Goal: Transaction & Acquisition: Purchase product/service

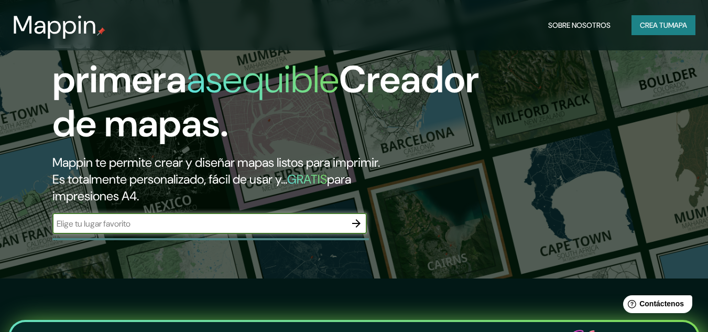
scroll to position [45, 0]
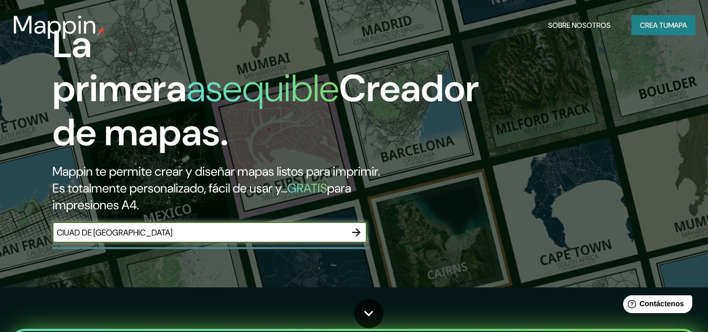
type input "CIUAD DE [GEOGRAPHIC_DATA]"
click at [356, 229] on icon "button" at bounding box center [356, 232] width 8 height 8
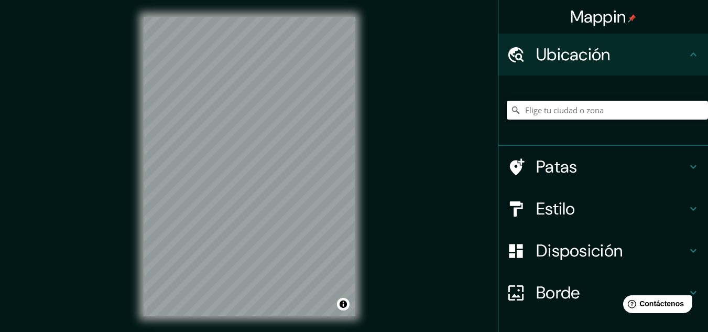
click at [573, 109] on input "Elige tu ciudad o zona" at bounding box center [607, 110] width 201 height 19
type input "[GEOGRAPHIC_DATA], [GEOGRAPHIC_DATA]"
click at [696, 113] on icon "Claro" at bounding box center [700, 110] width 8 height 8
click at [629, 111] on input "Atzcapotzalco, [GEOGRAPHIC_DATA], [GEOGRAPHIC_DATA]" at bounding box center [607, 110] width 201 height 19
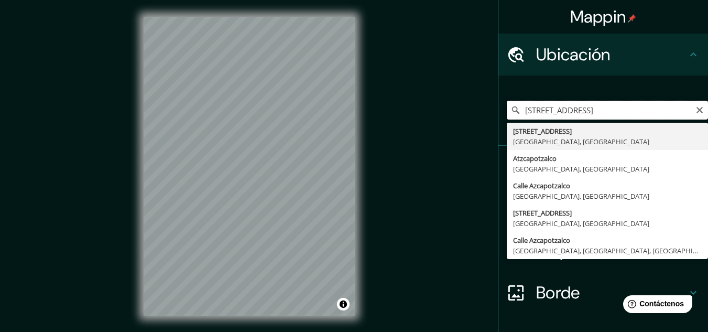
click at [655, 111] on input "[STREET_ADDRESS]" at bounding box center [607, 110] width 201 height 19
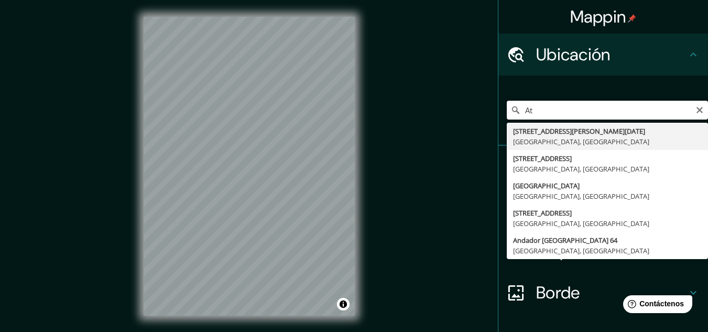
type input "A"
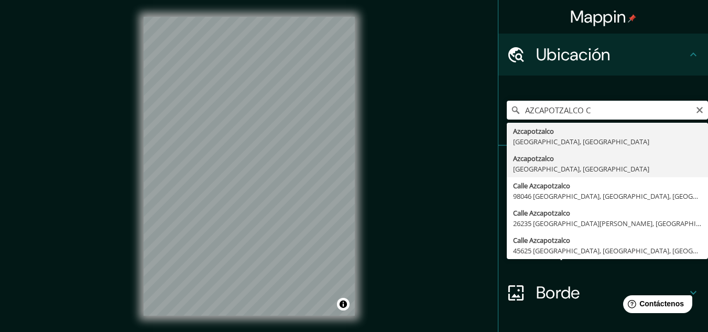
type input "[GEOGRAPHIC_DATA], [GEOGRAPHIC_DATA], [GEOGRAPHIC_DATA]"
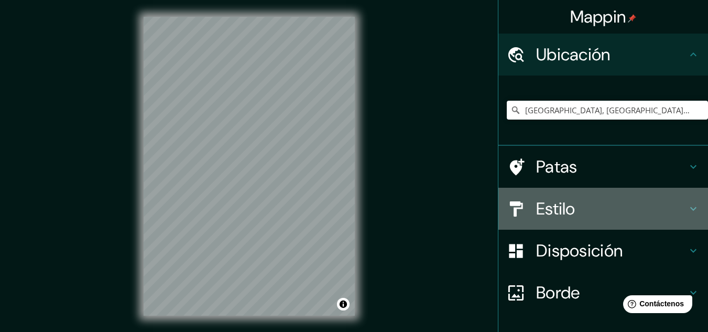
click at [560, 212] on font "Estilo" at bounding box center [555, 209] width 39 height 22
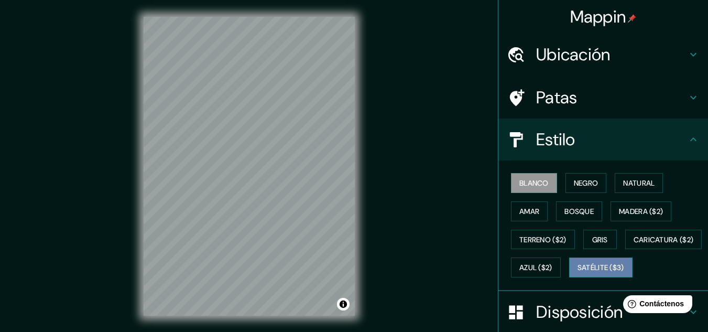
click at [578, 273] on font "Satélite ($3)" at bounding box center [601, 267] width 47 height 9
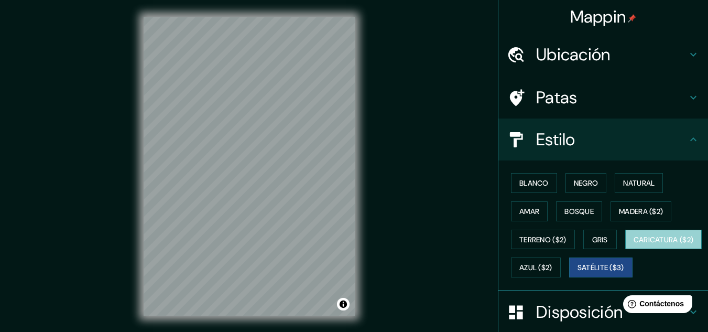
click at [634, 244] on font "Caricatura ($2)" at bounding box center [664, 239] width 60 height 9
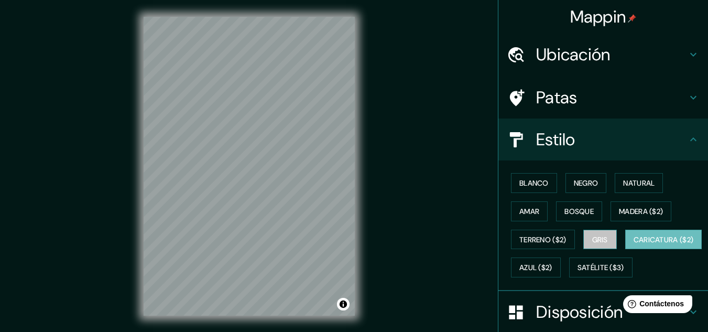
click at [595, 241] on font "Gris" at bounding box center [601, 239] width 16 height 9
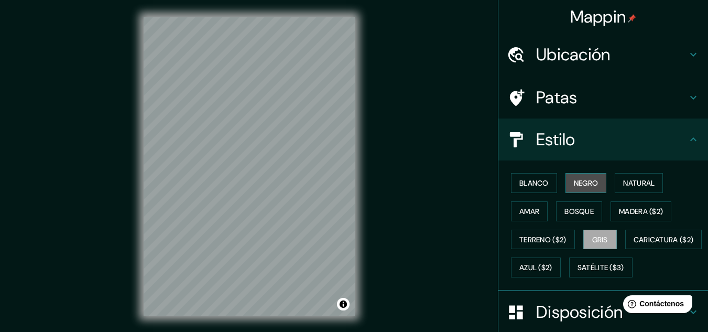
click at [576, 192] on button "Negro" at bounding box center [586, 183] width 41 height 20
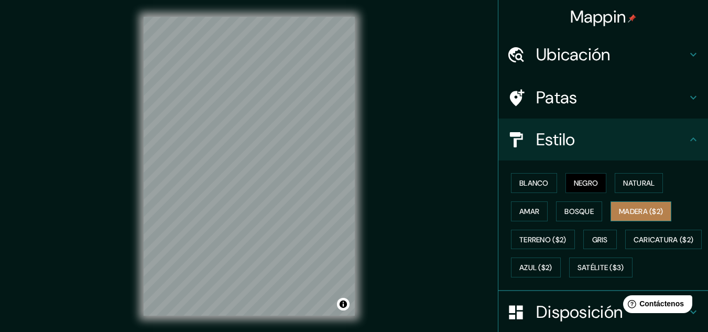
click at [619, 218] on font "Madera ($2)" at bounding box center [641, 212] width 44 height 14
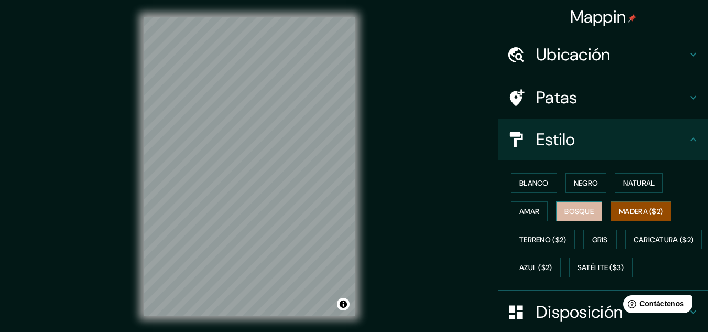
click at [584, 210] on font "Bosque" at bounding box center [579, 211] width 29 height 9
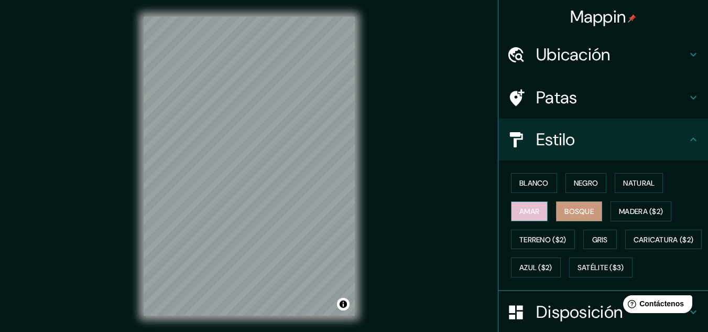
click at [528, 208] on font "Amar" at bounding box center [530, 211] width 20 height 9
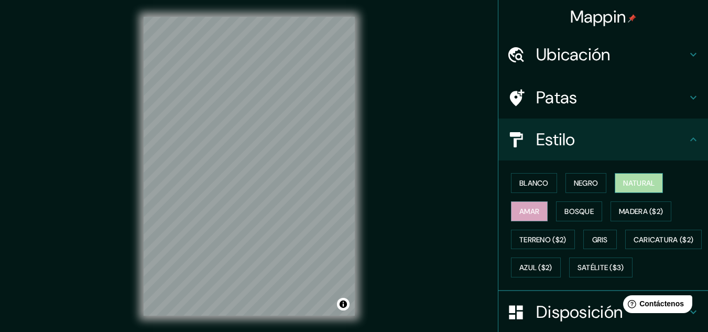
click at [615, 186] on button "Natural" at bounding box center [639, 183] width 48 height 20
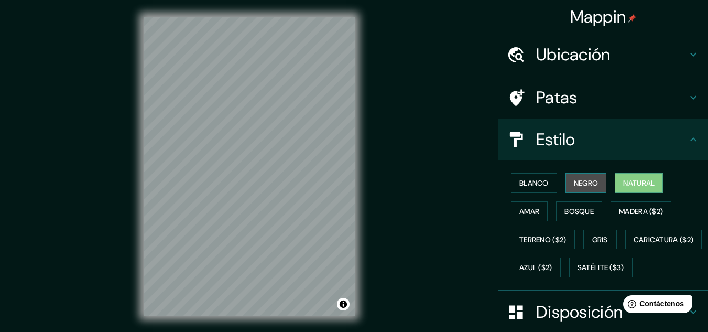
click at [576, 188] on font "Negro" at bounding box center [586, 183] width 25 height 14
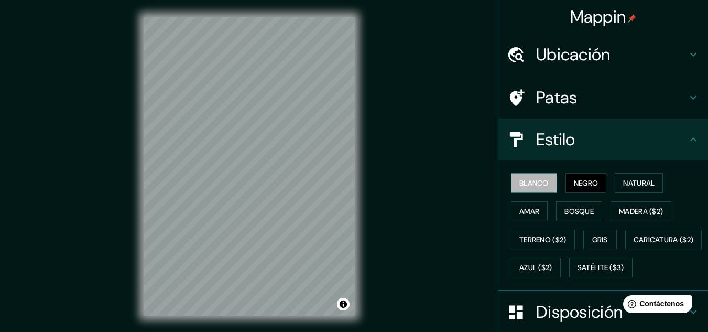
click at [526, 180] on font "Blanco" at bounding box center [534, 182] width 29 height 9
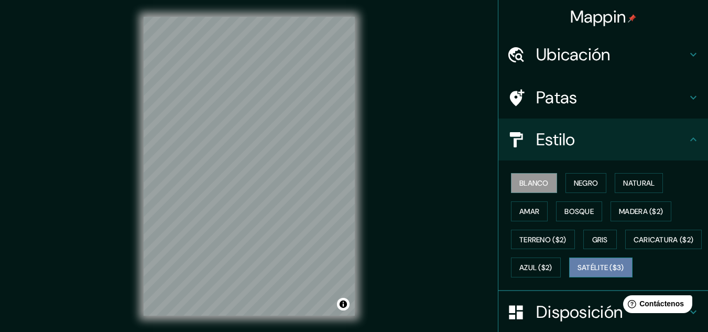
click at [578, 273] on font "Satélite ($3)" at bounding box center [601, 267] width 47 height 9
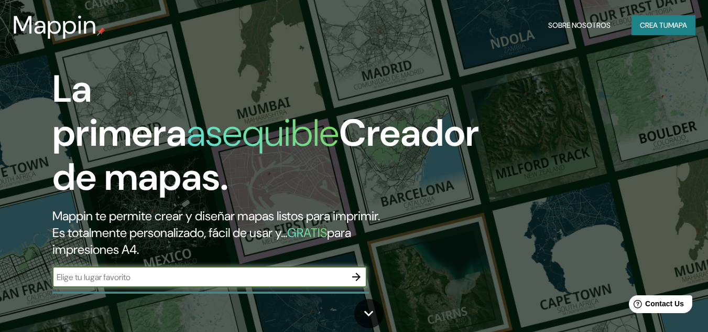
click at [648, 16] on button "Crea tu mapa" at bounding box center [664, 25] width 64 height 20
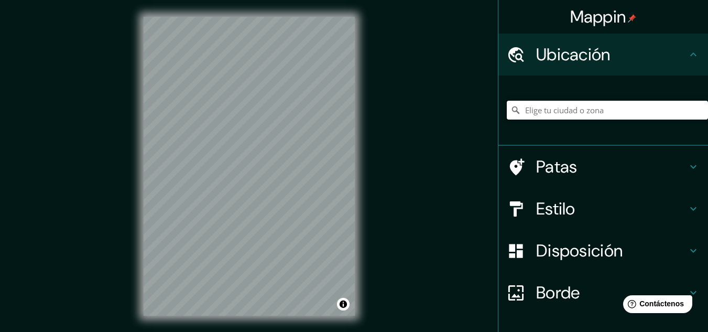
click at [567, 107] on input "Elige tu ciudad o zona" at bounding box center [607, 110] width 201 height 19
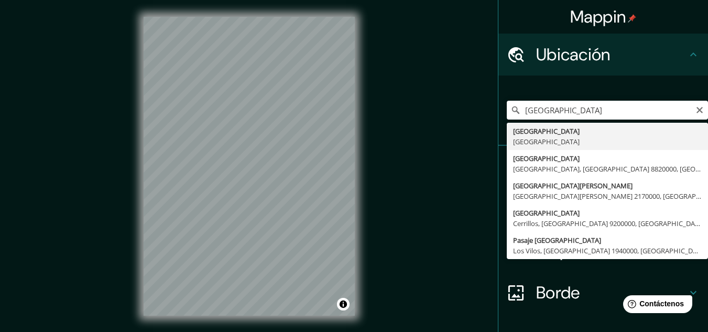
type input "[GEOGRAPHIC_DATA], [GEOGRAPHIC_DATA]"
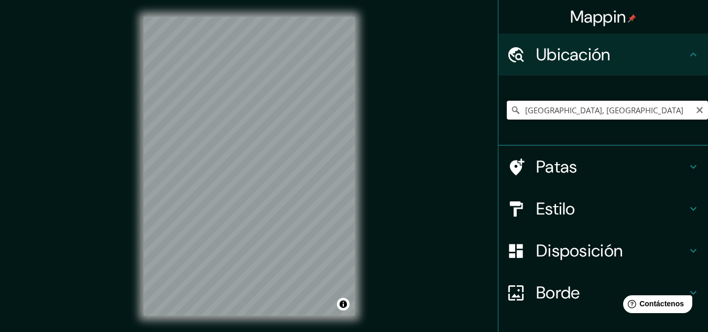
click at [639, 111] on input "[GEOGRAPHIC_DATA], [GEOGRAPHIC_DATA]" at bounding box center [607, 110] width 201 height 19
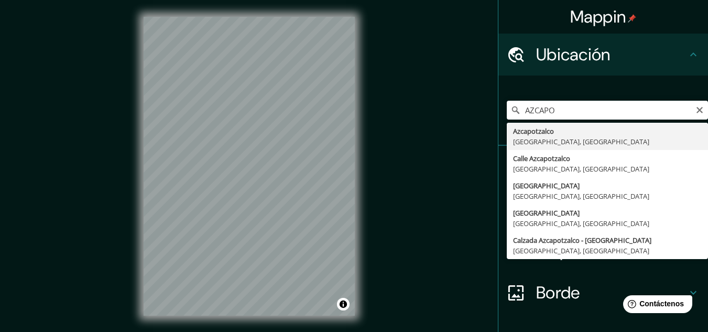
type input "[GEOGRAPHIC_DATA], [GEOGRAPHIC_DATA], [GEOGRAPHIC_DATA]"
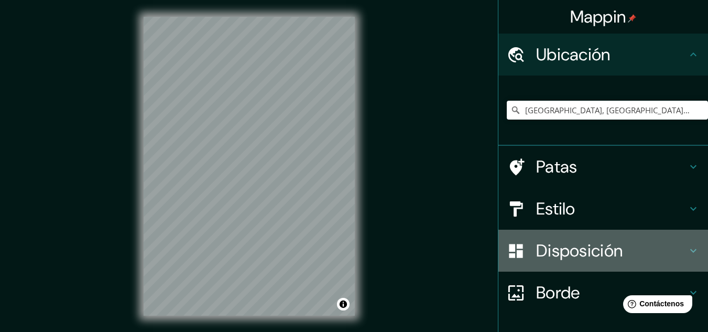
click at [587, 251] on font "Disposición" at bounding box center [579, 251] width 87 height 22
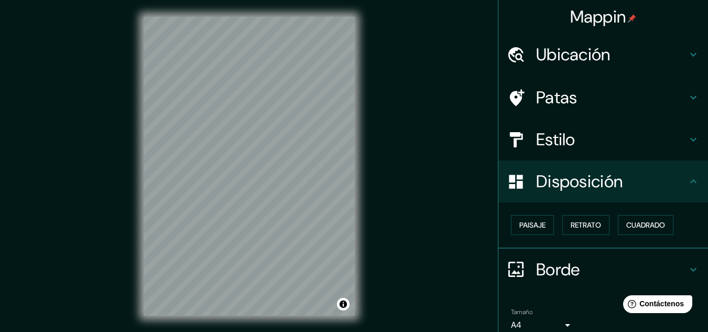
click at [551, 152] on div "Estilo" at bounding box center [604, 140] width 210 height 42
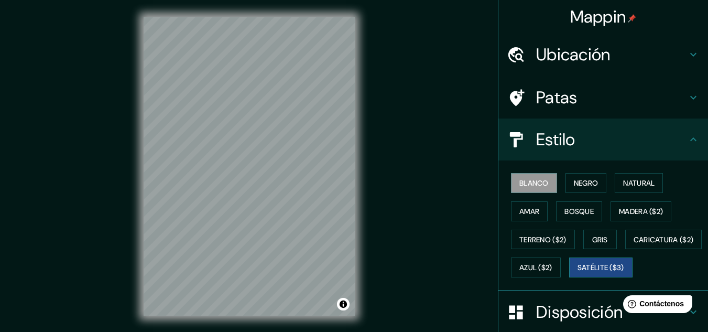
click at [578, 273] on font "Satélite ($3)" at bounding box center [601, 267] width 47 height 9
